Goal: Task Accomplishment & Management: Manage account settings

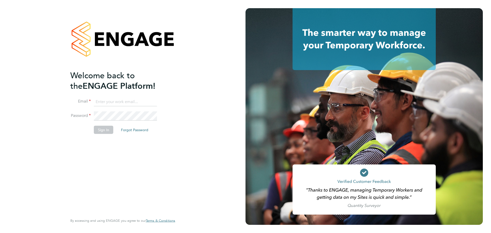
click at [97, 101] on input at bounding box center [125, 101] width 63 height 9
type input "Mark.Sutton@wates.co.uk"
click at [108, 130] on button "Sign In" at bounding box center [103, 130] width 19 height 8
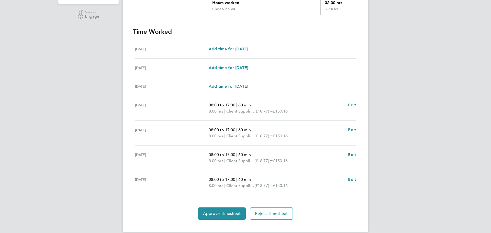
scroll to position [130, 0]
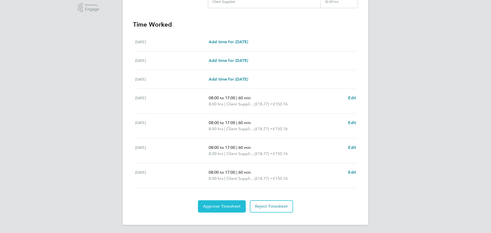
click at [217, 208] on span "Approve Timesheet" at bounding box center [222, 206] width 38 height 5
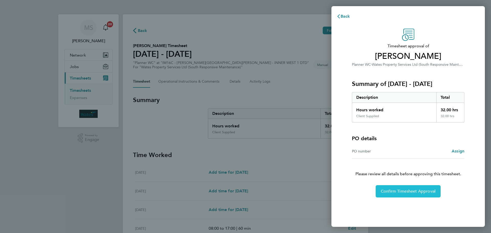
click at [390, 192] on span "Confirm Timesheet Approval" at bounding box center [408, 191] width 55 height 5
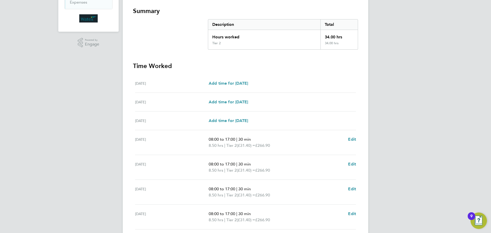
scroll to position [130, 0]
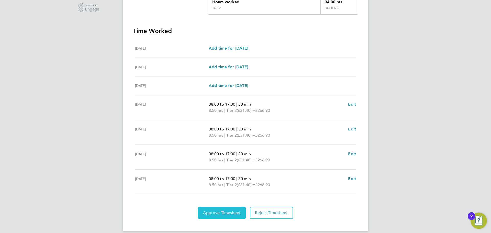
click at [217, 210] on span "Approve Timesheet" at bounding box center [222, 212] width 38 height 5
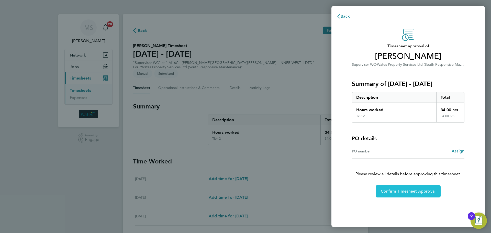
click at [398, 191] on span "Confirm Timesheet Approval" at bounding box center [408, 191] width 55 height 5
